Goal: Information Seeking & Learning: Check status

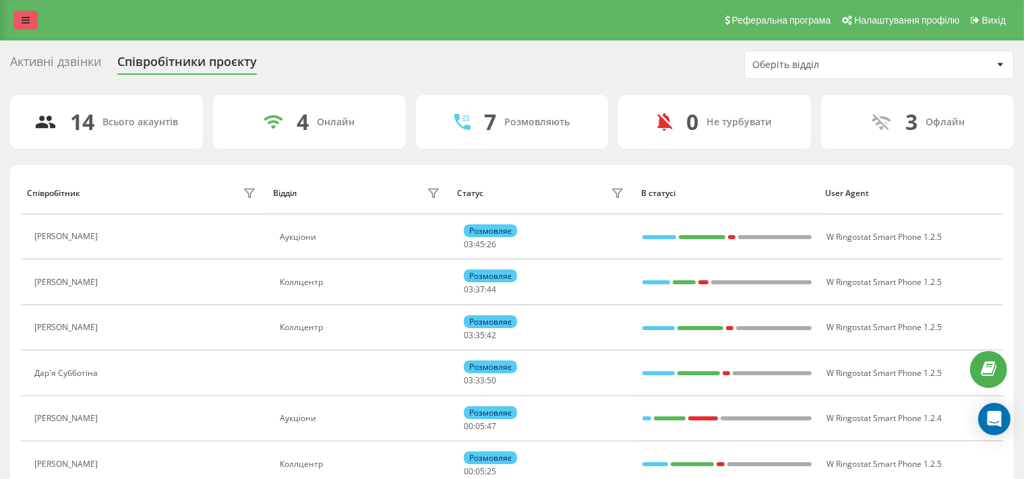
click at [28, 21] on icon at bounding box center [26, 20] width 8 height 9
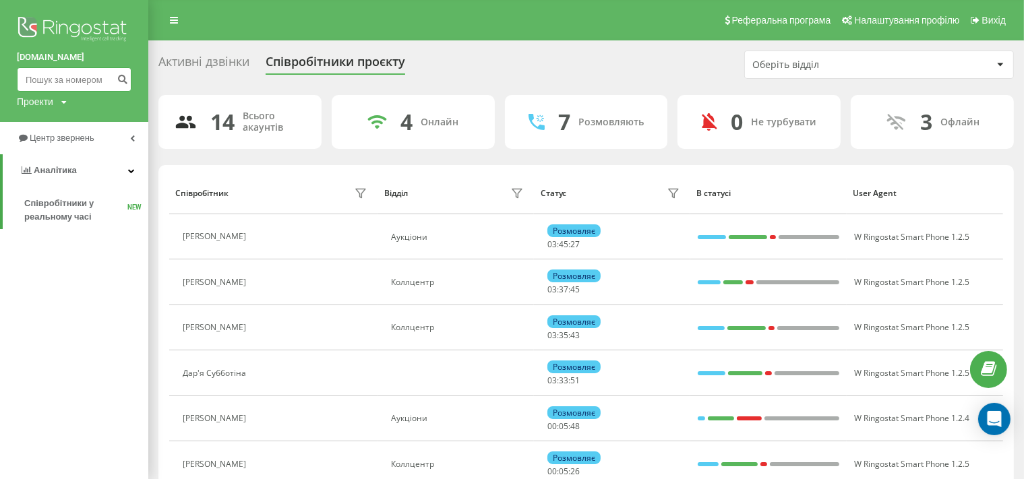
click at [55, 84] on input at bounding box center [74, 79] width 115 height 24
paste input "380672636369"
type input "380672636369"
click at [122, 80] on icon "submit" at bounding box center [122, 78] width 11 height 8
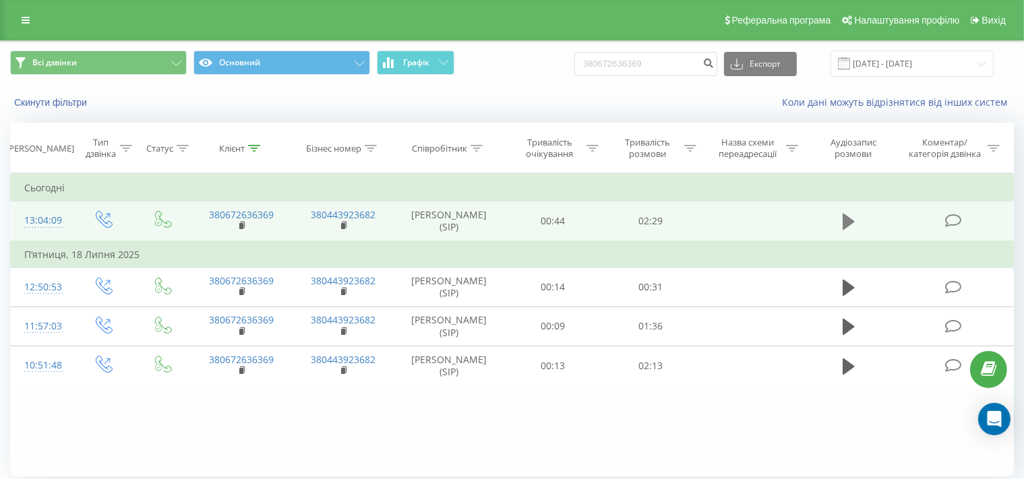
click at [846, 221] on icon at bounding box center [849, 222] width 12 height 16
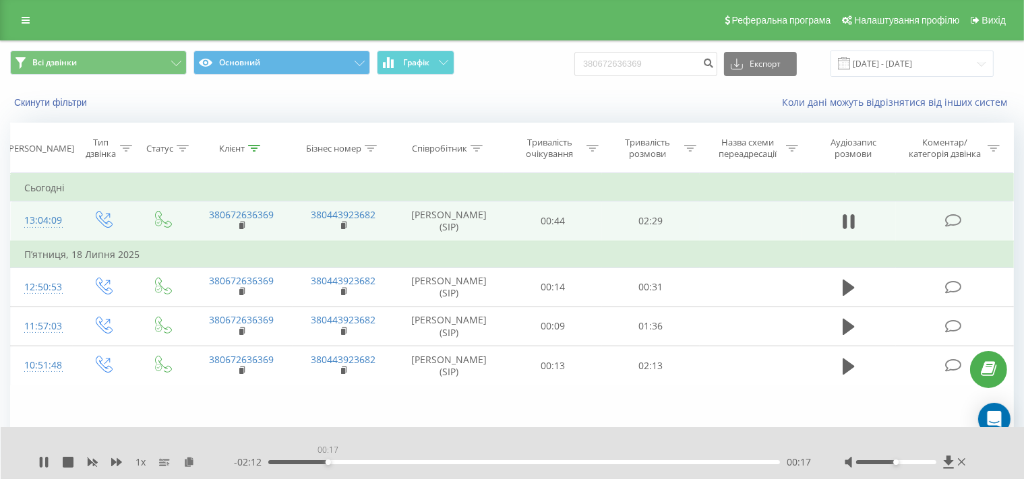
click at [328, 465] on div "00:17" at bounding box center [524, 463] width 512 height 4
click at [42, 466] on icon at bounding box center [41, 462] width 3 height 11
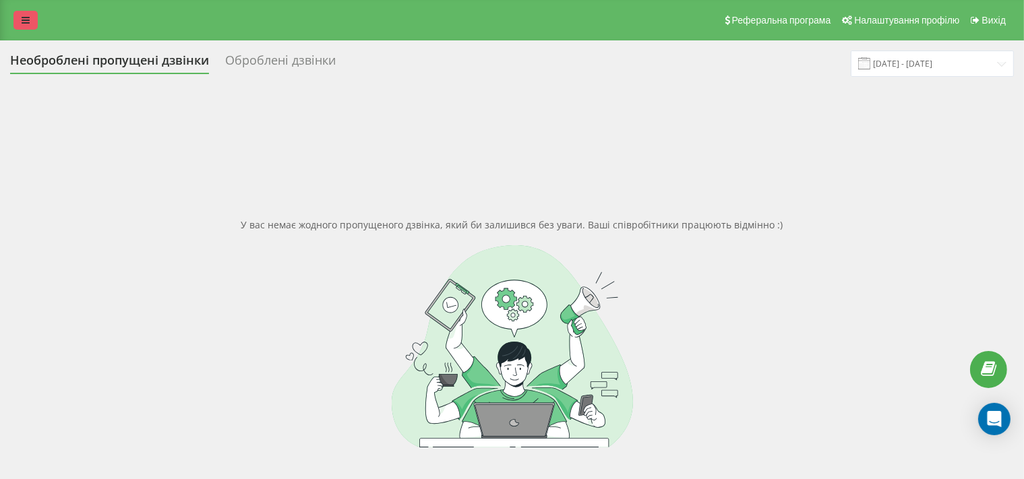
click at [20, 22] on link at bounding box center [25, 20] width 24 height 19
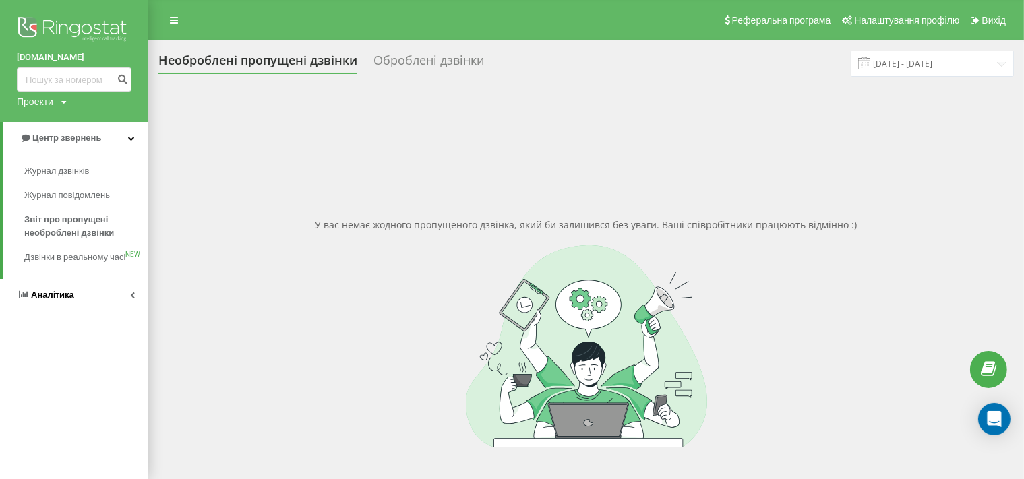
click at [53, 301] on link "Аналiтика" at bounding box center [74, 295] width 148 height 32
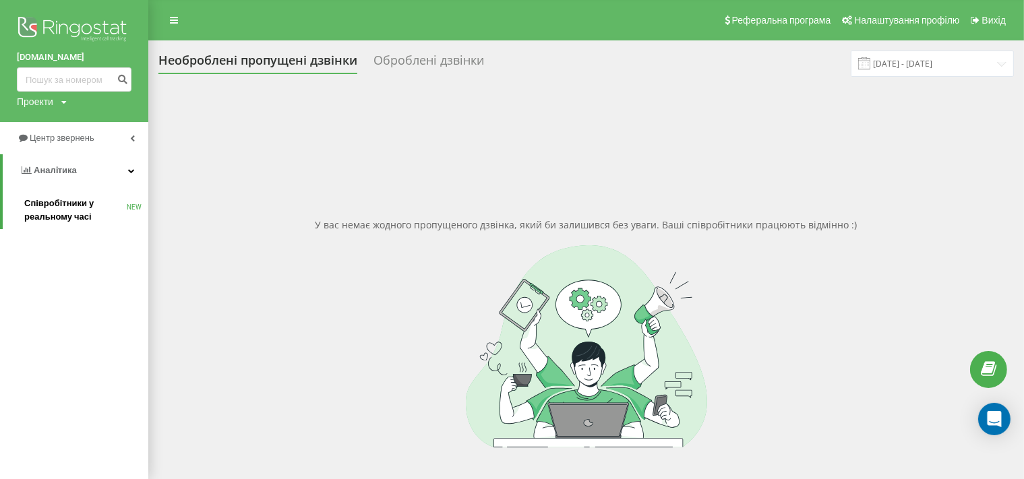
click at [53, 214] on span "Співробітники у реальному часі" at bounding box center [75, 210] width 103 height 27
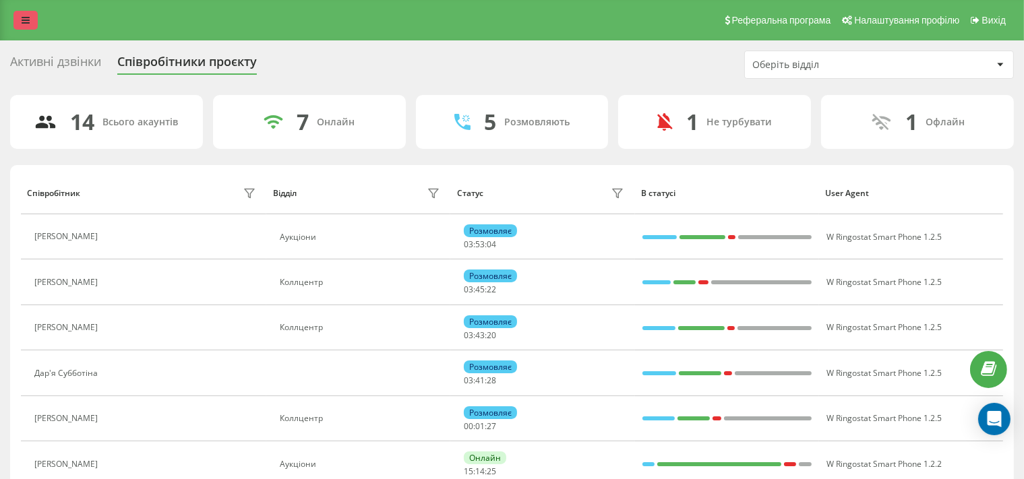
click at [20, 22] on link at bounding box center [25, 20] width 24 height 19
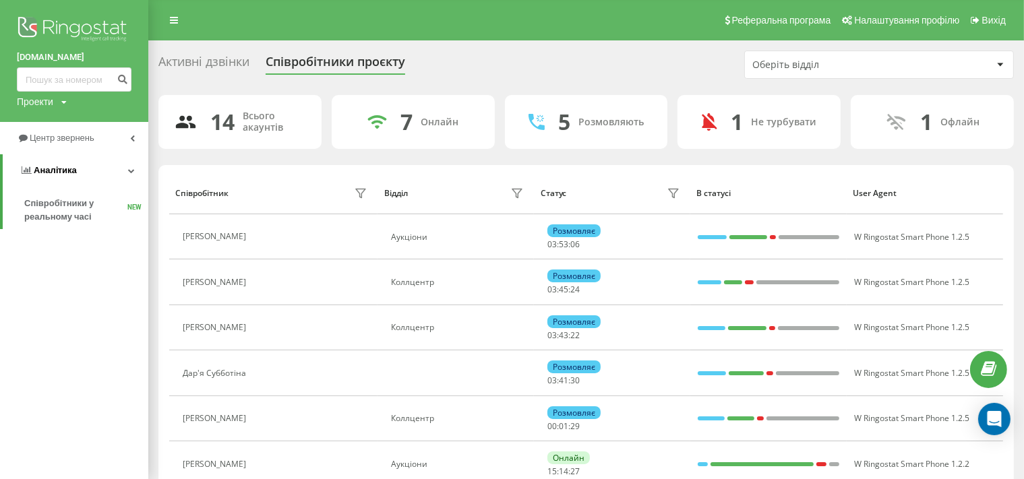
click at [45, 179] on link "Аналiтика" at bounding box center [76, 170] width 146 height 32
click at [65, 179] on link "Аналiтика" at bounding box center [74, 170] width 148 height 32
click at [69, 128] on link "Центр звернень" at bounding box center [74, 138] width 148 height 32
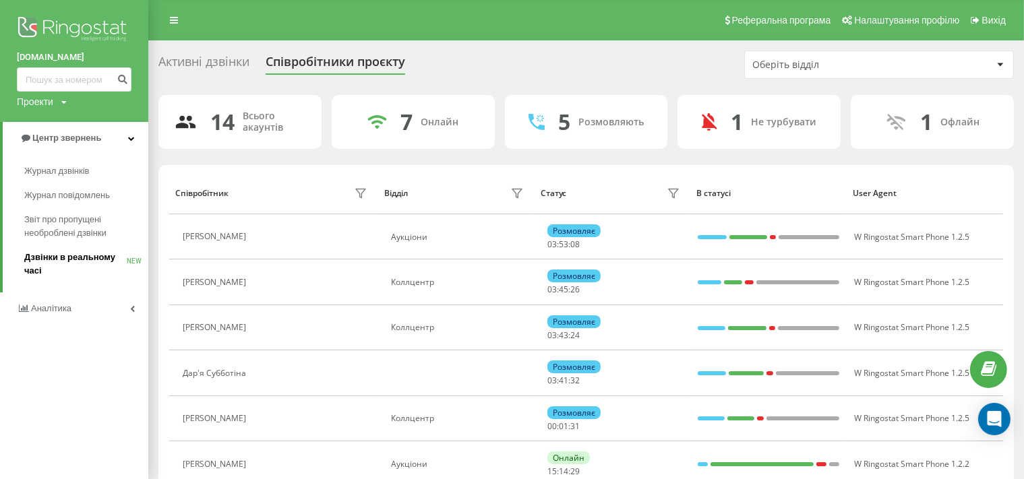
click at [63, 262] on span "Дзвінки в реальному часі" at bounding box center [75, 264] width 103 height 27
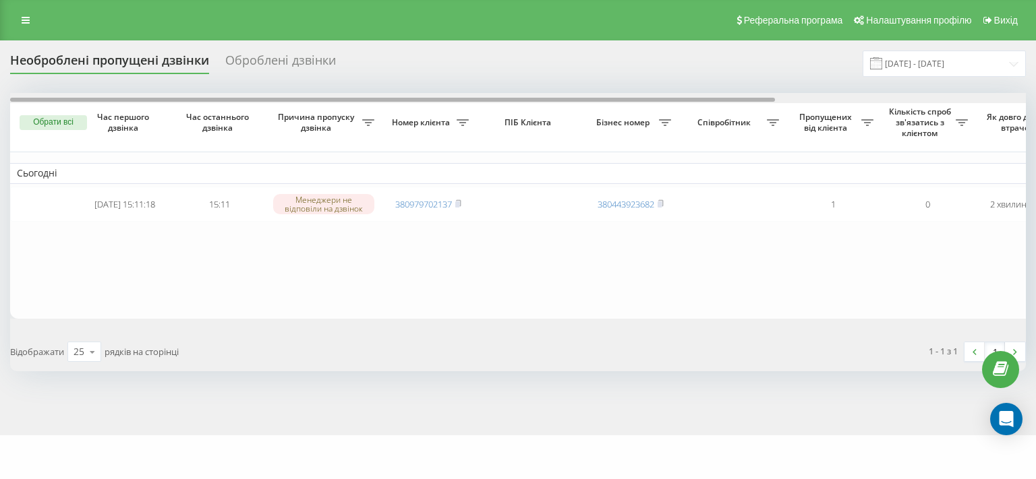
drag, startPoint x: 634, startPoint y: 106, endPoint x: 155, endPoint y: 138, distance: 479.9
click at [155, 138] on div "Обрати всі Час першого дзвінка Час останнього дзвінка Причина пропуску дзвінка …" at bounding box center [518, 206] width 1016 height 226
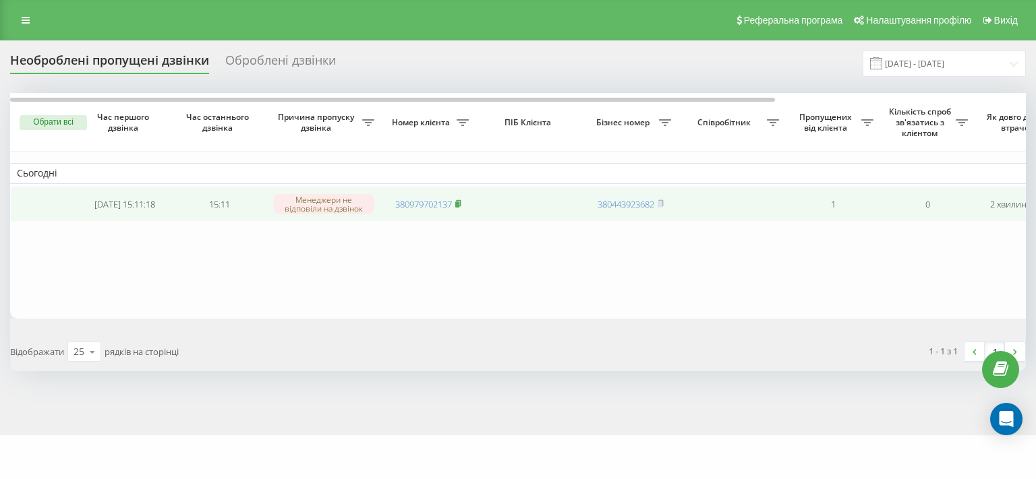
click at [459, 203] on rect at bounding box center [457, 205] width 4 height 6
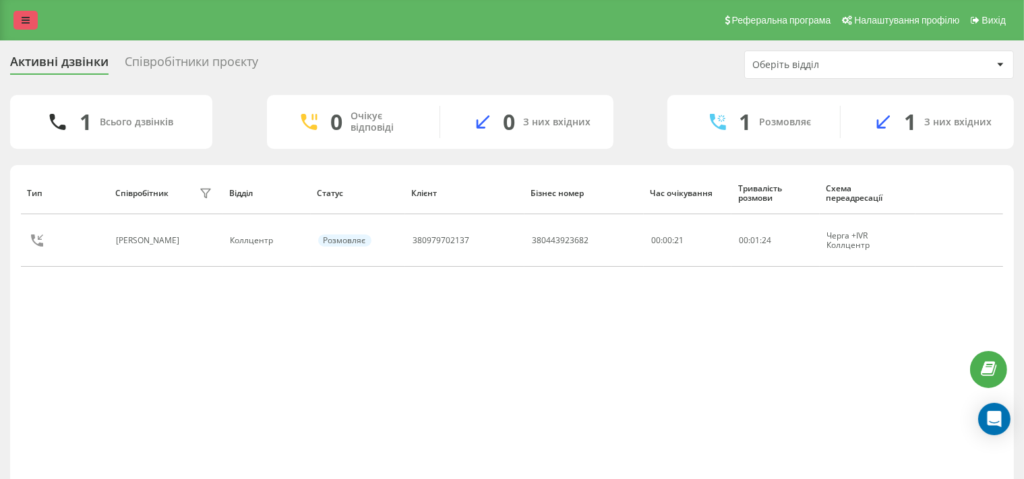
click at [30, 28] on link at bounding box center [25, 20] width 24 height 19
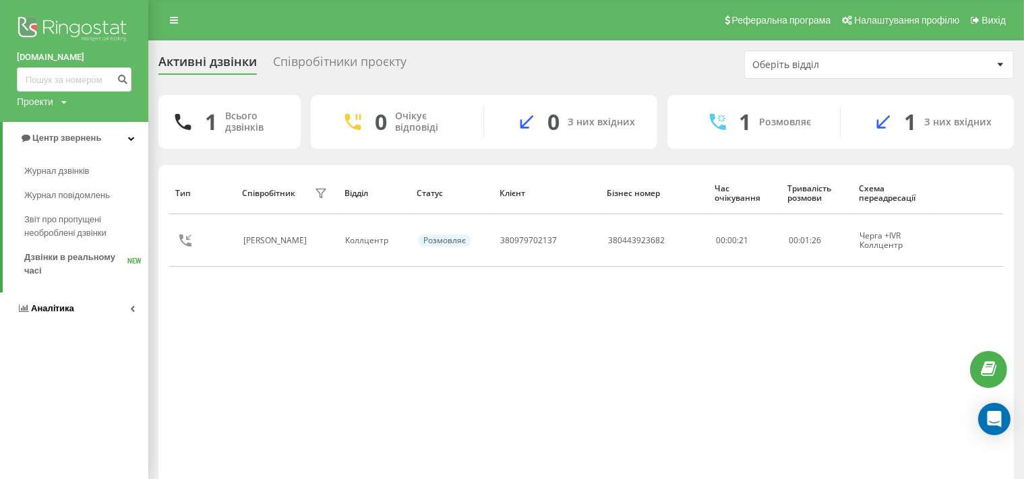
click at [47, 310] on span "Аналiтика" at bounding box center [52, 308] width 43 height 10
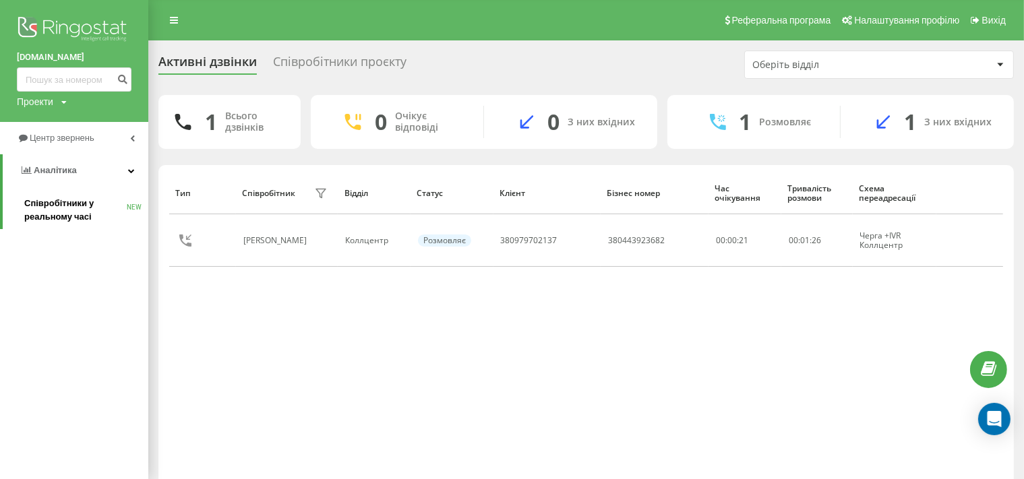
click at [49, 228] on link "Співробітники у реальному часі NEW" at bounding box center [86, 211] width 124 height 38
